Goal: Task Accomplishment & Management: Manage account settings

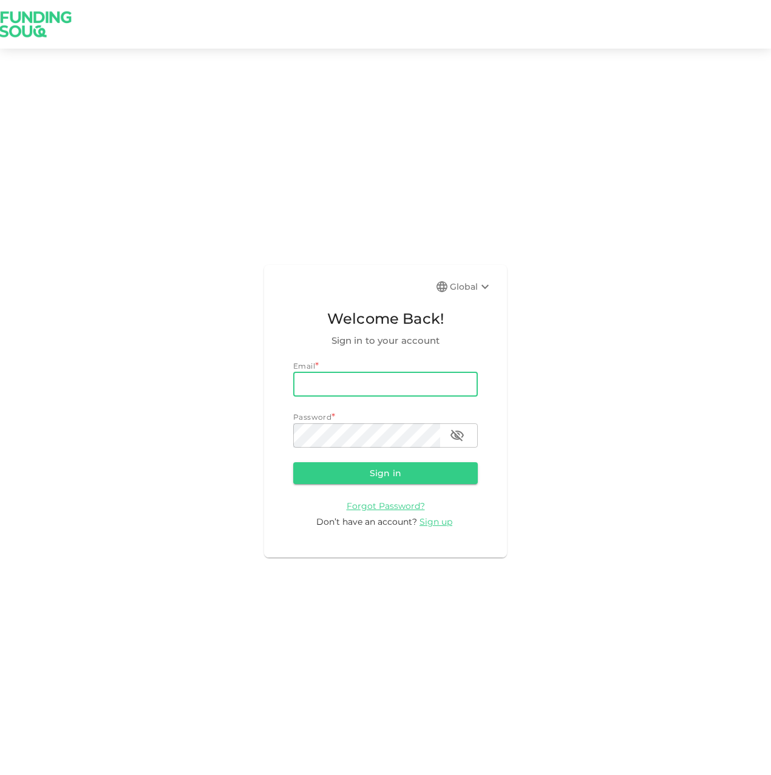
click at [382, 381] on input "email" at bounding box center [385, 384] width 185 height 24
type input "[EMAIL_ADDRESS][DOMAIN_NAME]"
click at [293, 462] on button "Sign in" at bounding box center [385, 473] width 185 height 22
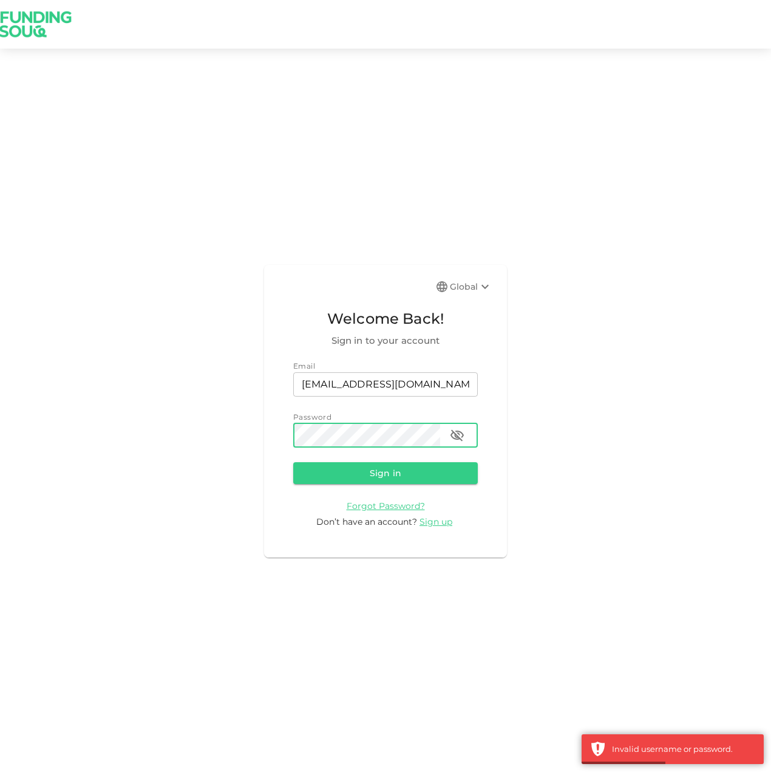
click at [293, 462] on button "Sign in" at bounding box center [385, 473] width 185 height 22
